Goal: Information Seeking & Learning: Find specific fact

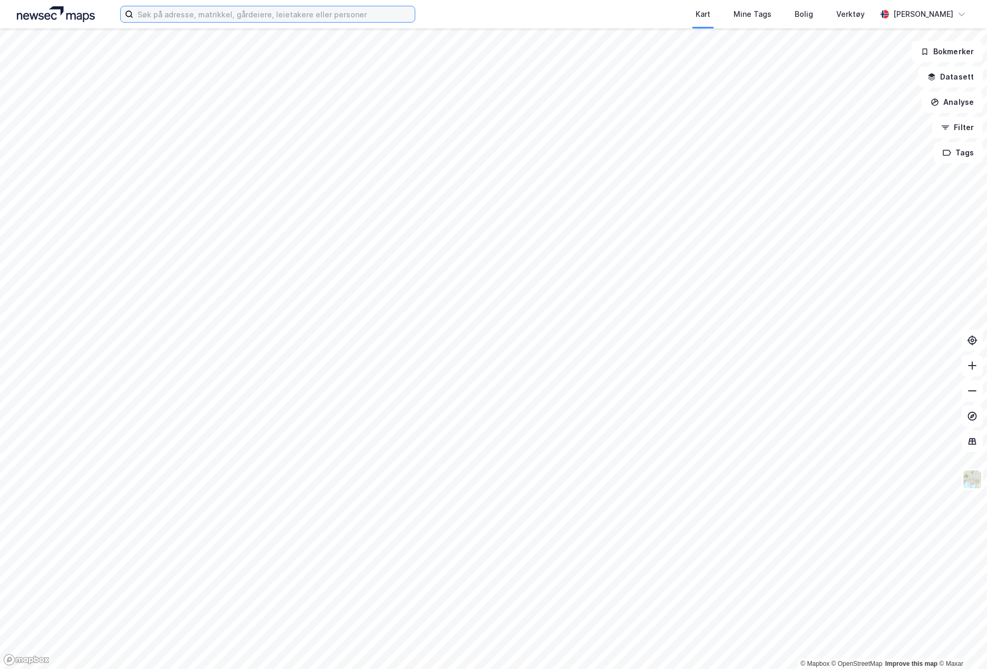
click at [227, 17] on input at bounding box center [273, 14] width 281 height 16
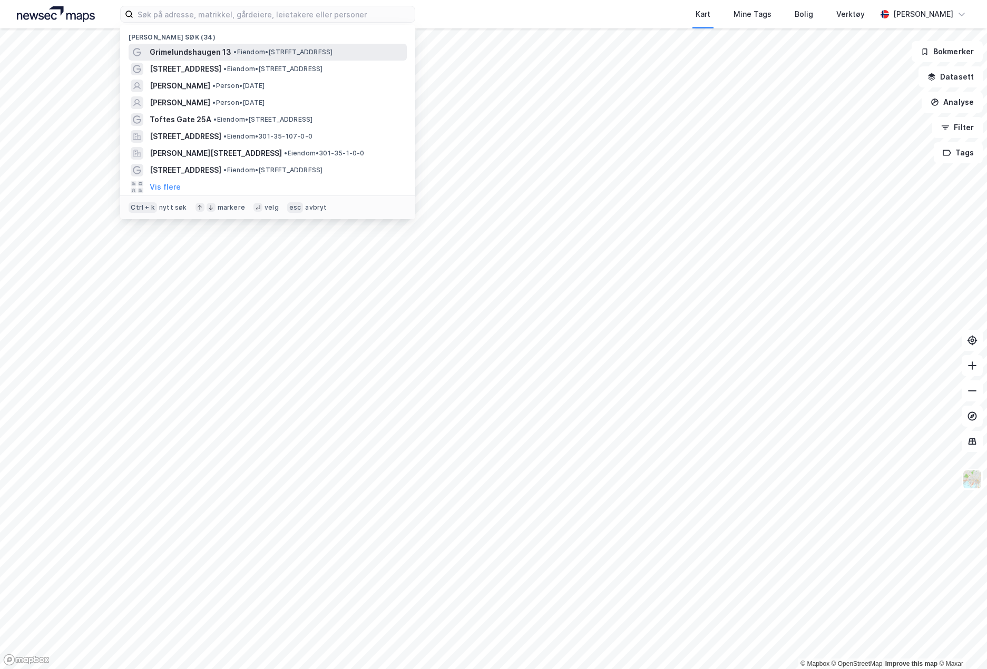
click at [249, 46] on div "Grimelundshaugen 13 • Eiendom • [STREET_ADDRESS]" at bounding box center [277, 52] width 255 height 13
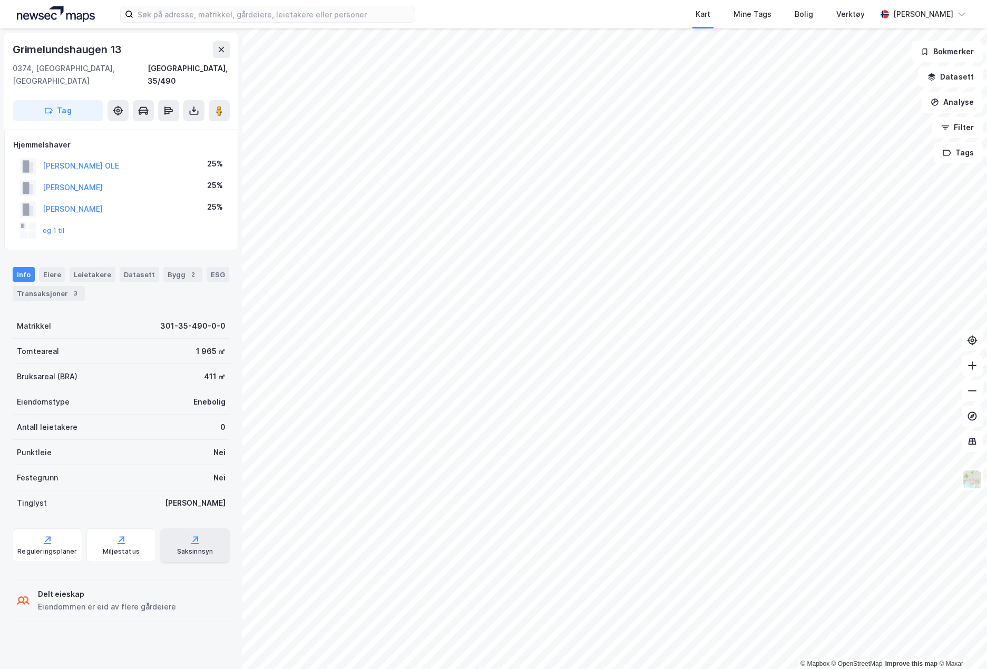
click at [206, 529] on div "Saksinnsyn" at bounding box center [195, 546] width 70 height 34
